Goal: Task Accomplishment & Management: Manage account settings

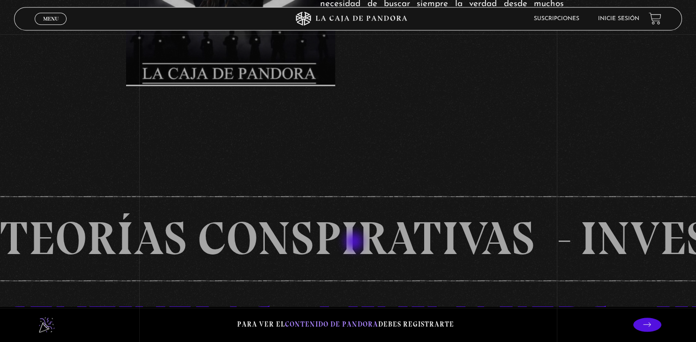
scroll to position [544, 0]
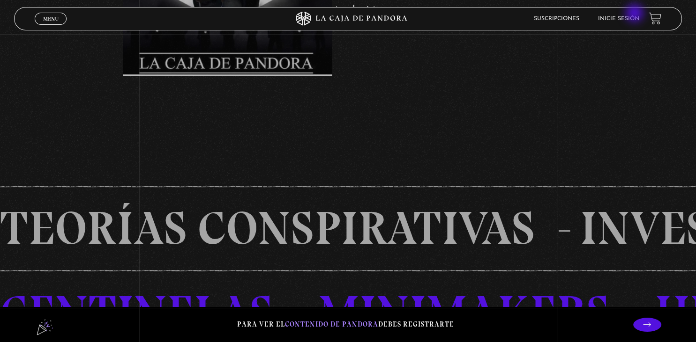
click at [635, 14] on li "Inicie sesión" at bounding box center [618, 18] width 41 height 15
click at [633, 18] on link "Inicie sesión" at bounding box center [618, 19] width 41 height 6
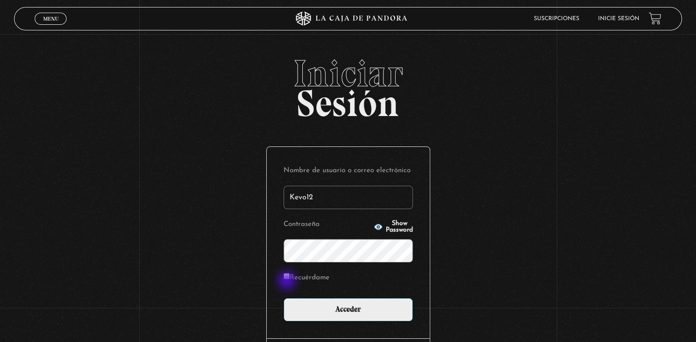
type input "Kevo12"
click at [288, 279] on input "Recuérdame" at bounding box center [286, 277] width 6 height 6
checkbox input "true"
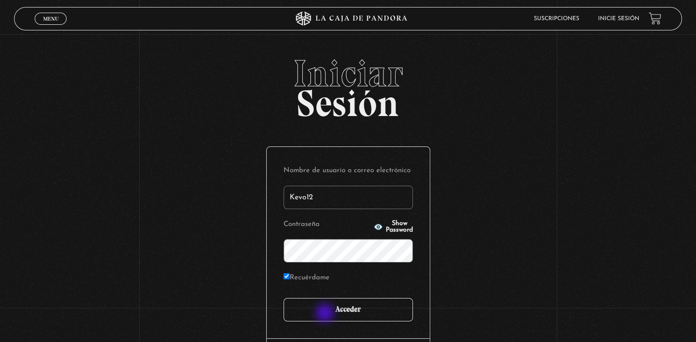
click at [326, 314] on input "Acceder" at bounding box center [347, 309] width 129 height 23
